Goal: Information Seeking & Learning: Learn about a topic

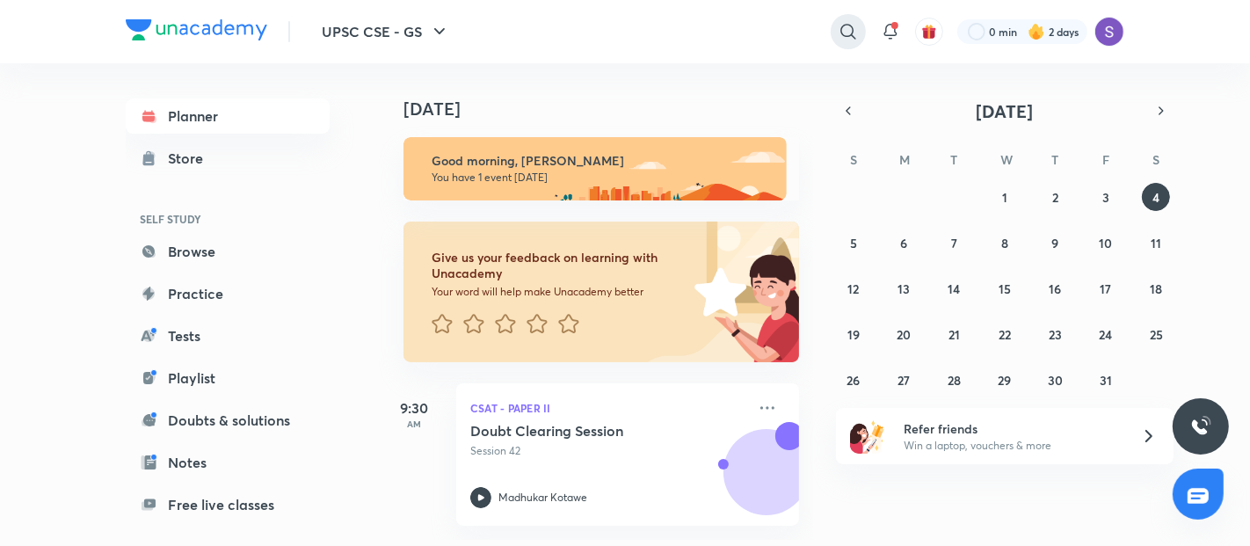
click at [842, 26] on icon at bounding box center [848, 31] width 21 height 21
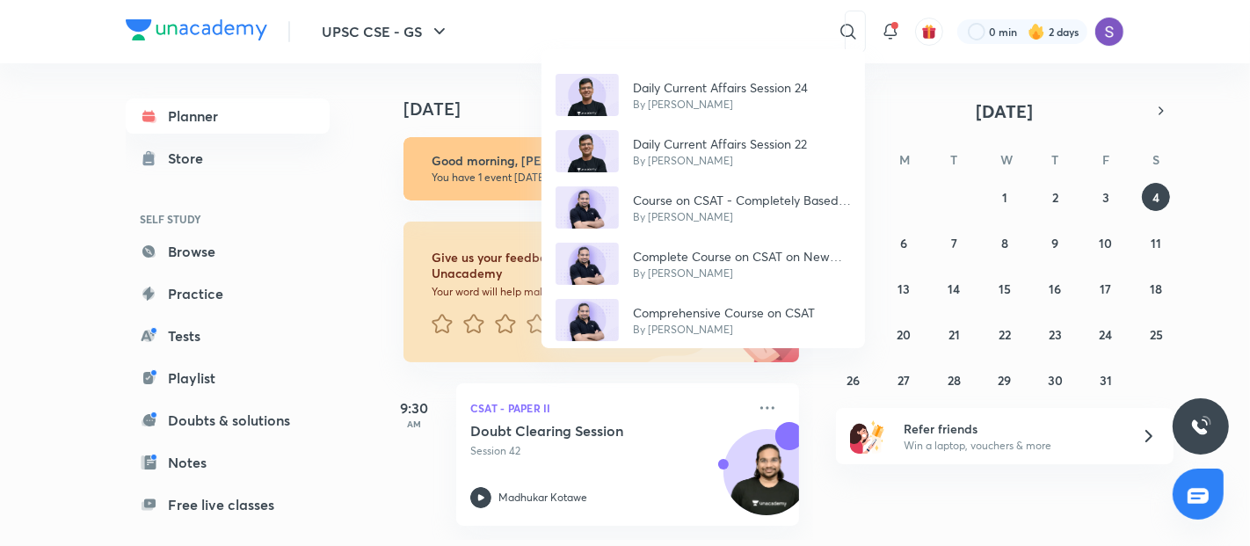
click at [646, 29] on div "Daily Current Affairs Session 24 By [PERSON_NAME] Daily Current Affairs Session…" at bounding box center [625, 273] width 1250 height 546
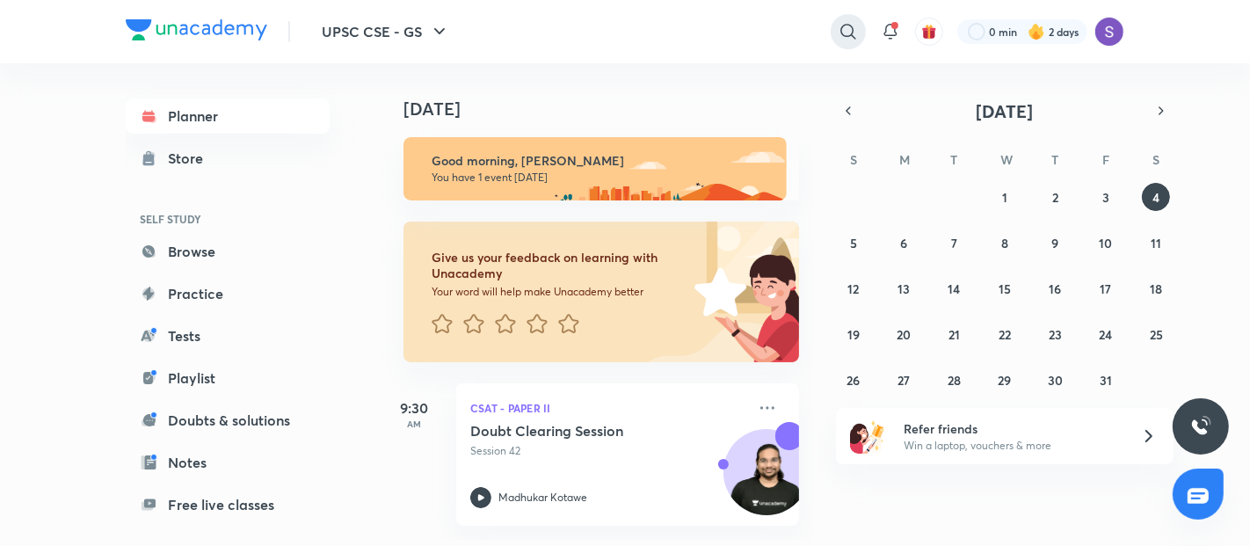
click at [848, 25] on icon at bounding box center [848, 31] width 15 height 15
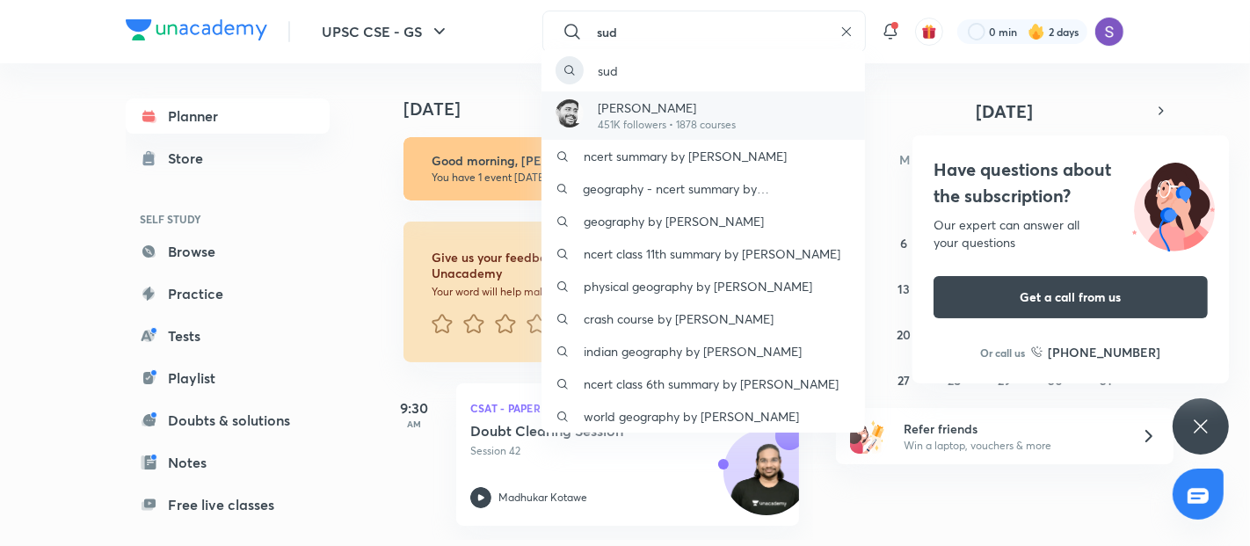
type input "sud"
click at [582, 113] on img at bounding box center [570, 113] width 28 height 28
click at [582, 113] on h4 "[DATE]" at bounding box center [610, 108] width 413 height 21
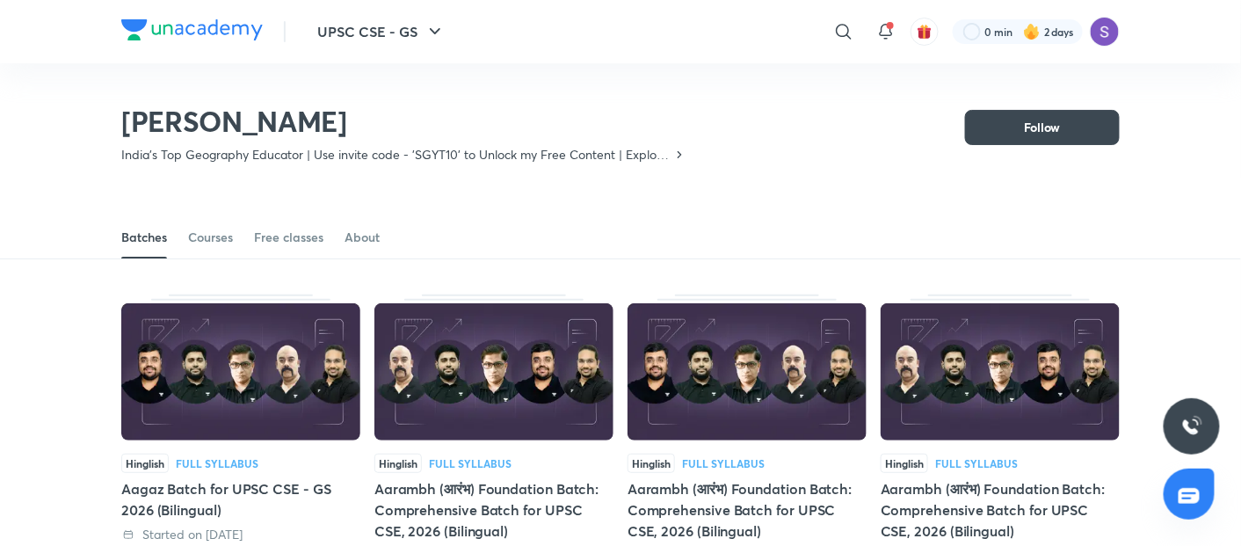
scroll to position [76, 0]
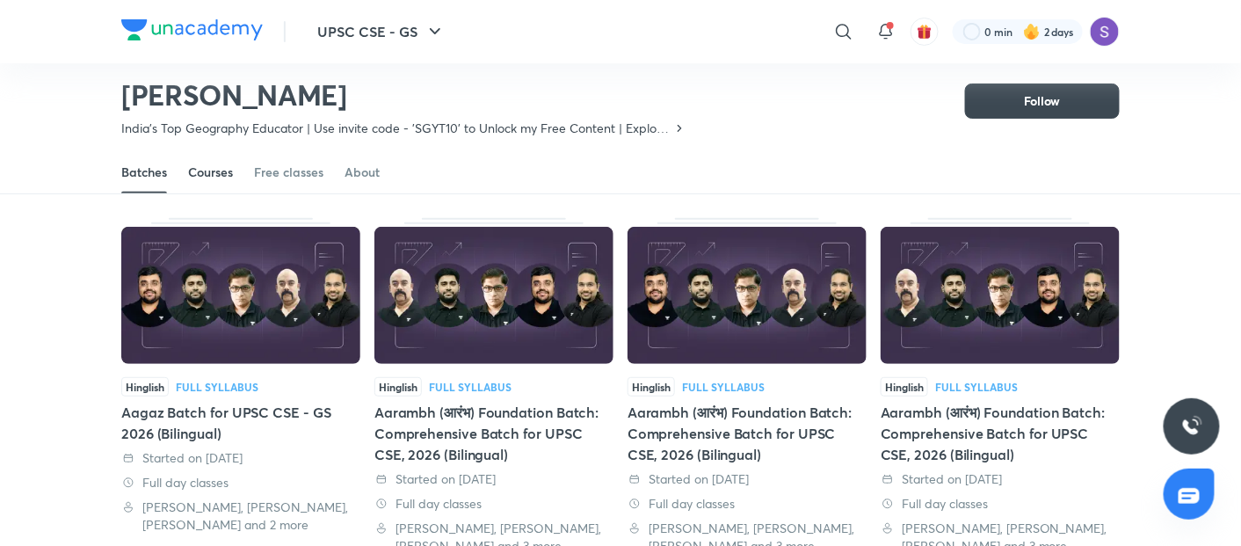
click at [193, 166] on div "Courses" at bounding box center [210, 173] width 45 height 18
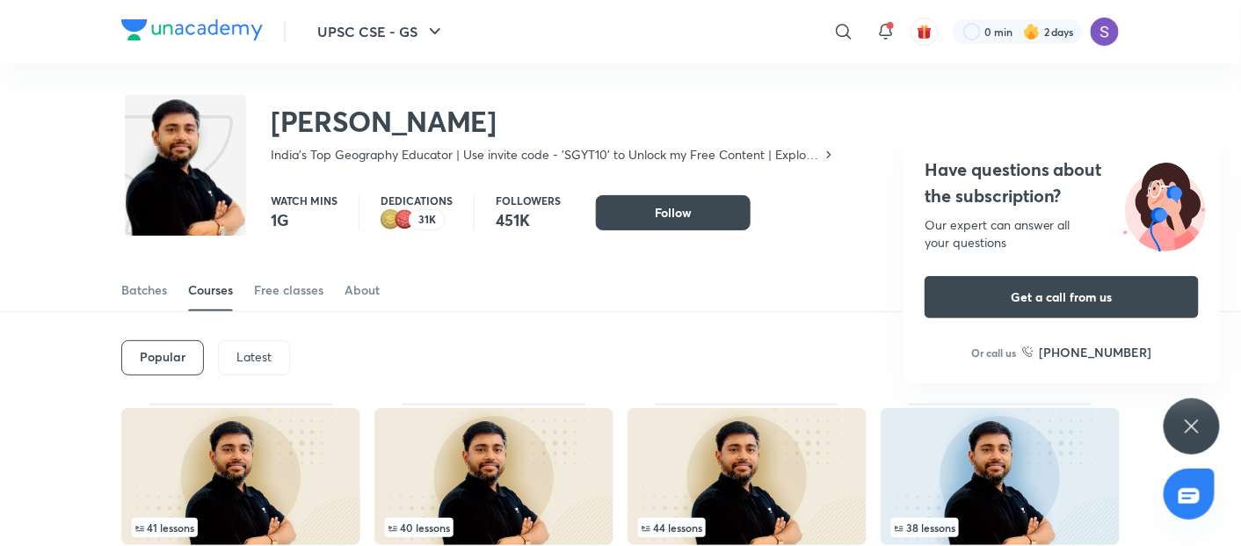
click at [254, 360] on p "Latest" at bounding box center [254, 357] width 35 height 14
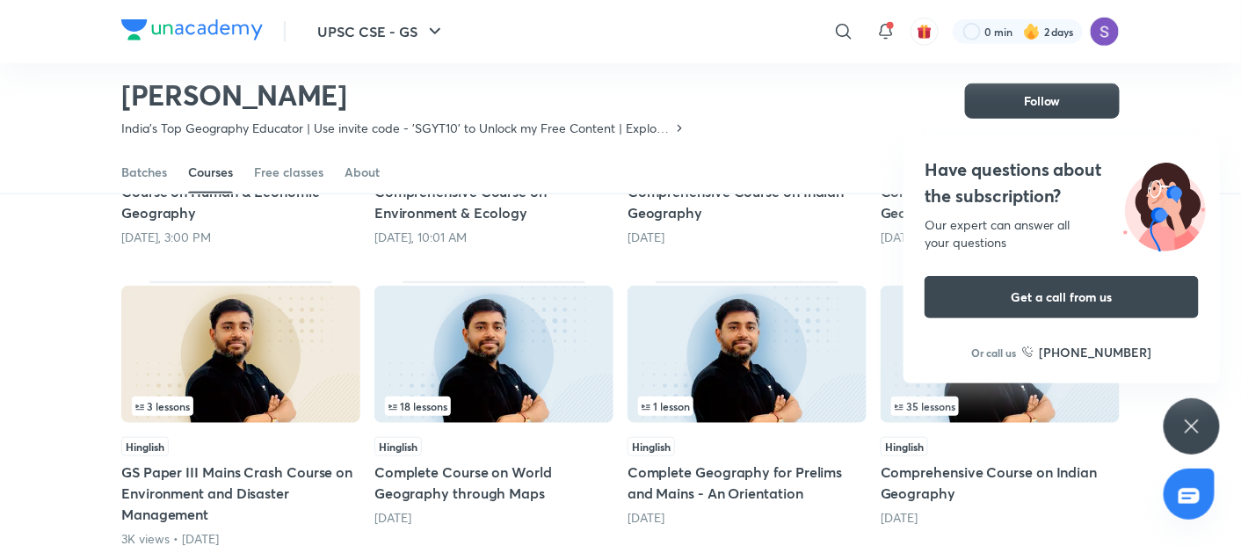
scroll to position [389, 0]
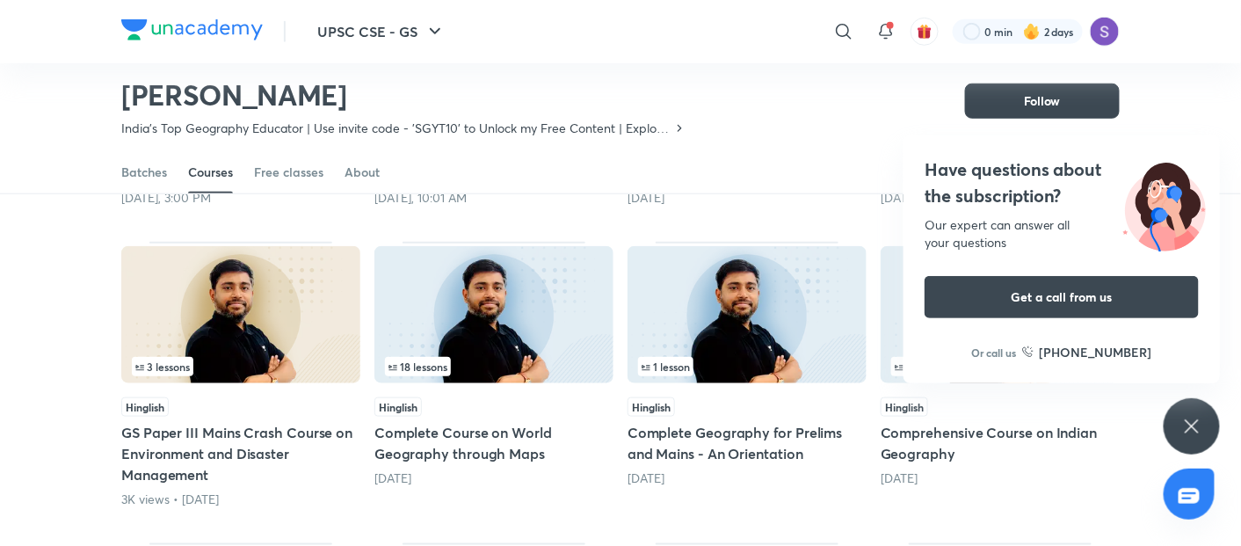
click at [522, 305] on img at bounding box center [494, 314] width 239 height 137
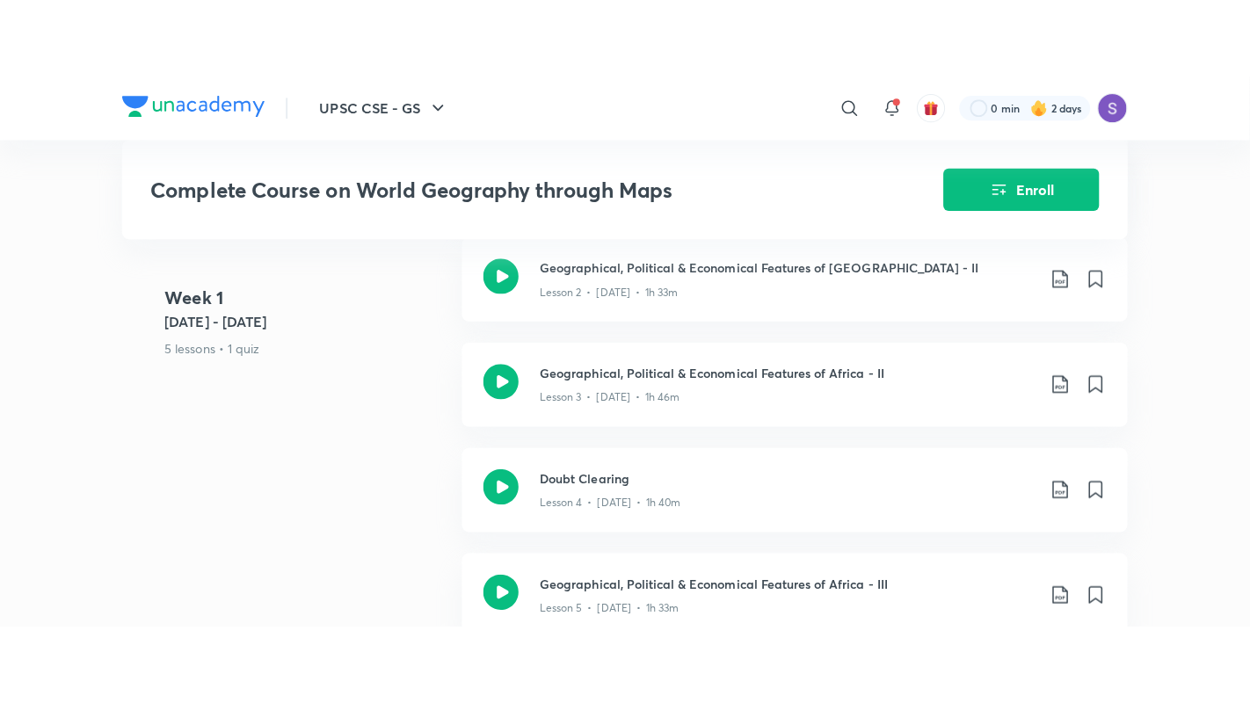
scroll to position [1055, 0]
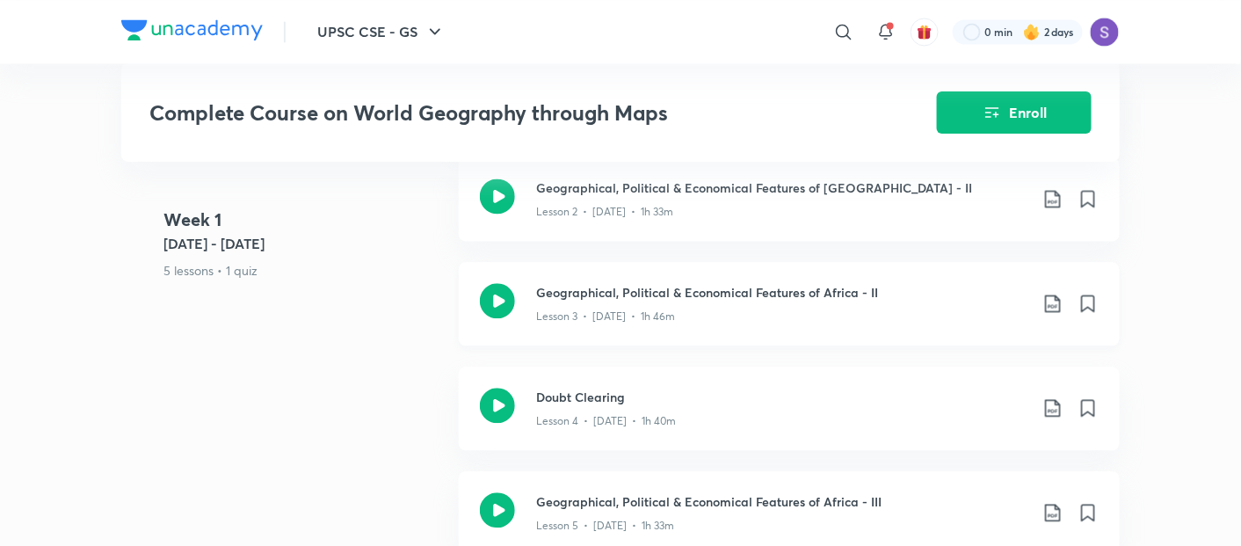
click at [492, 299] on icon at bounding box center [497, 300] width 35 height 35
